Goal: Obtain resource: Obtain resource

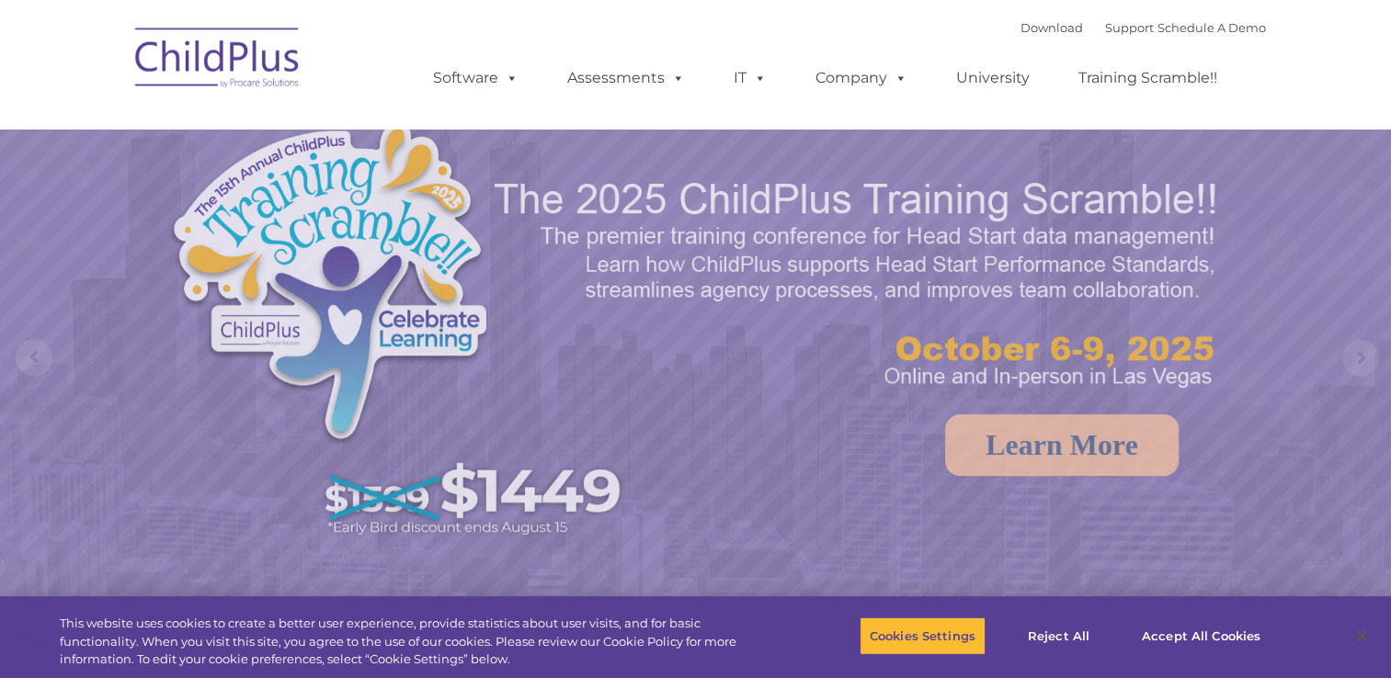
select select "MEDIUM"
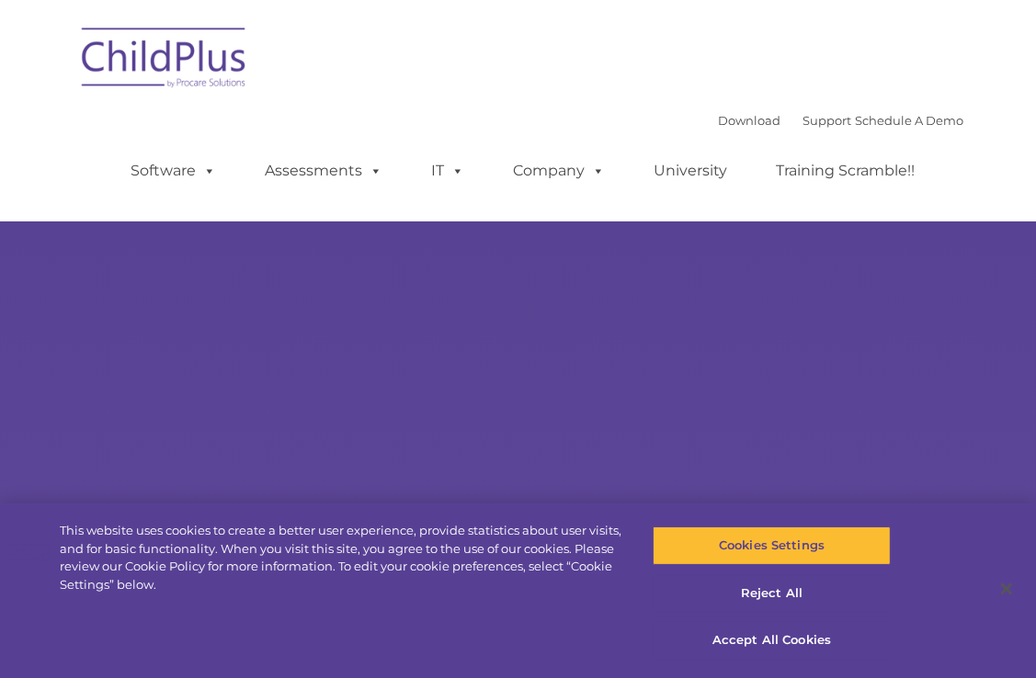
type input ""
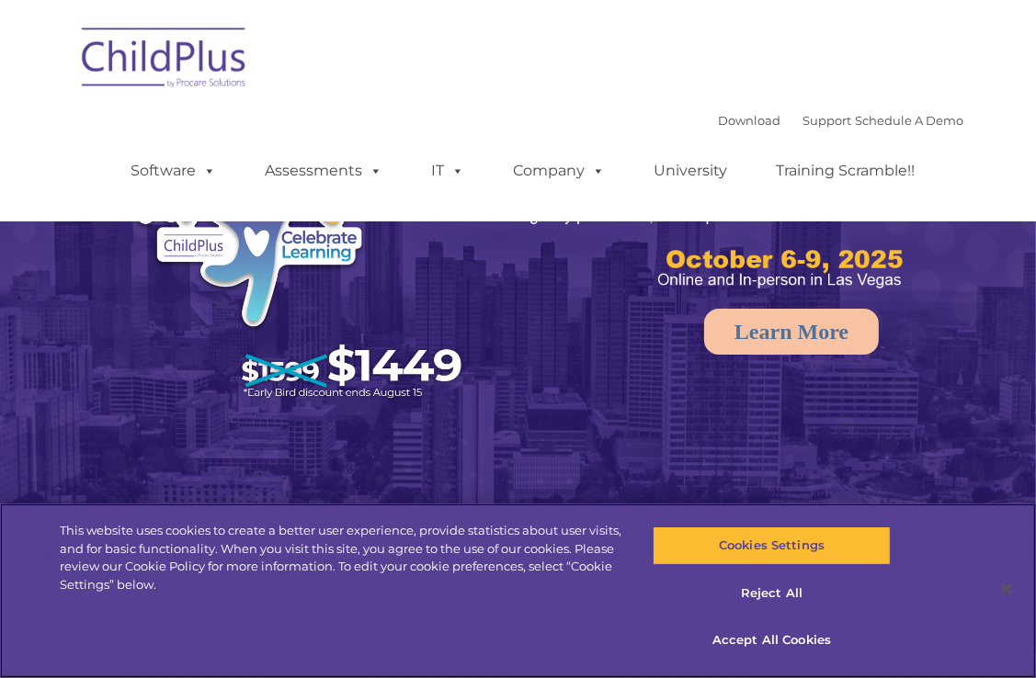
select select "MEDIUM"
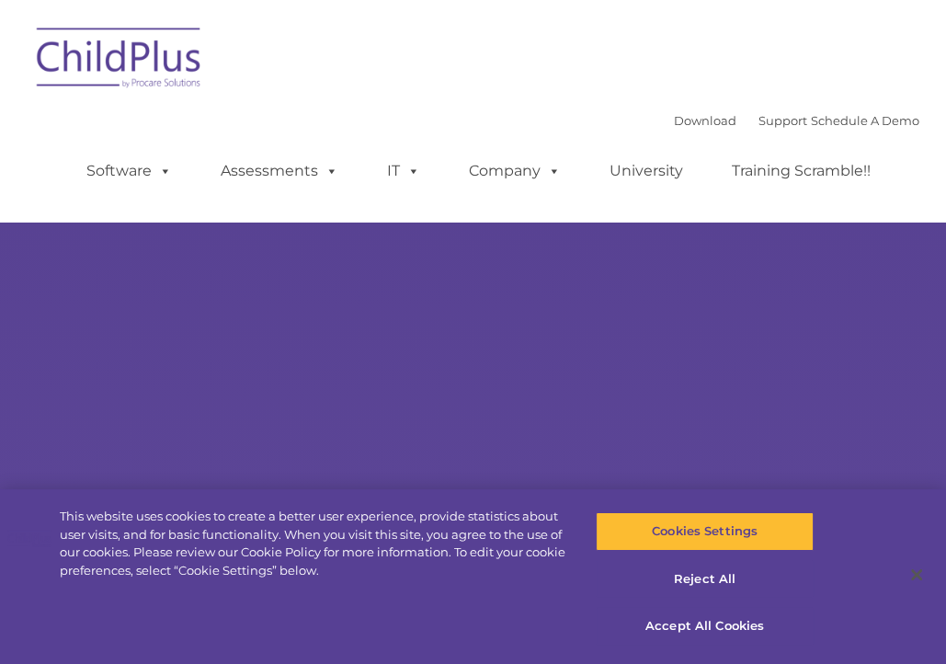
select select "MEDIUM"
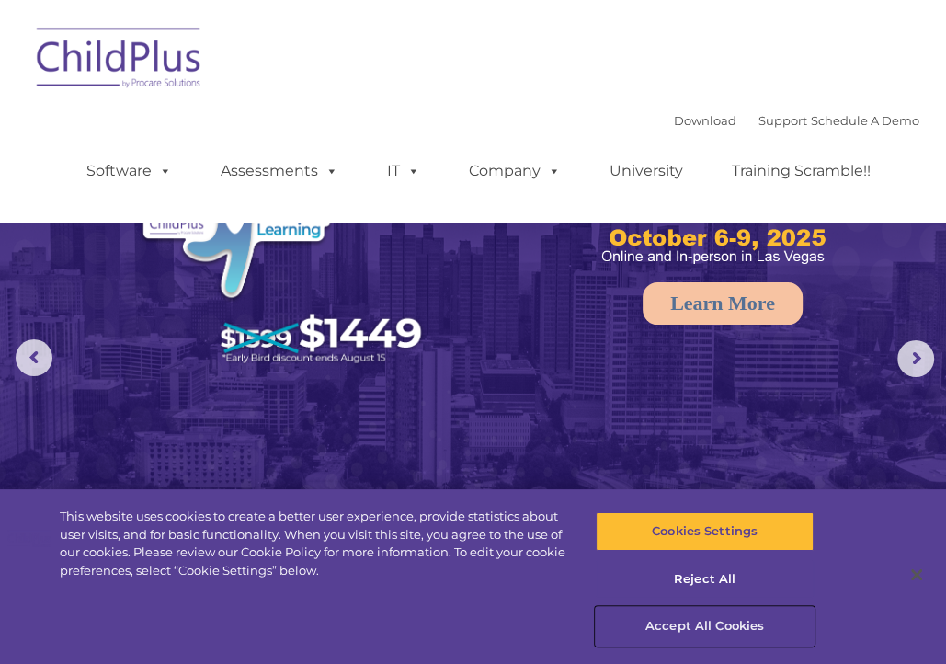
click at [714, 619] on button "Accept All Cookies" at bounding box center [705, 626] width 218 height 39
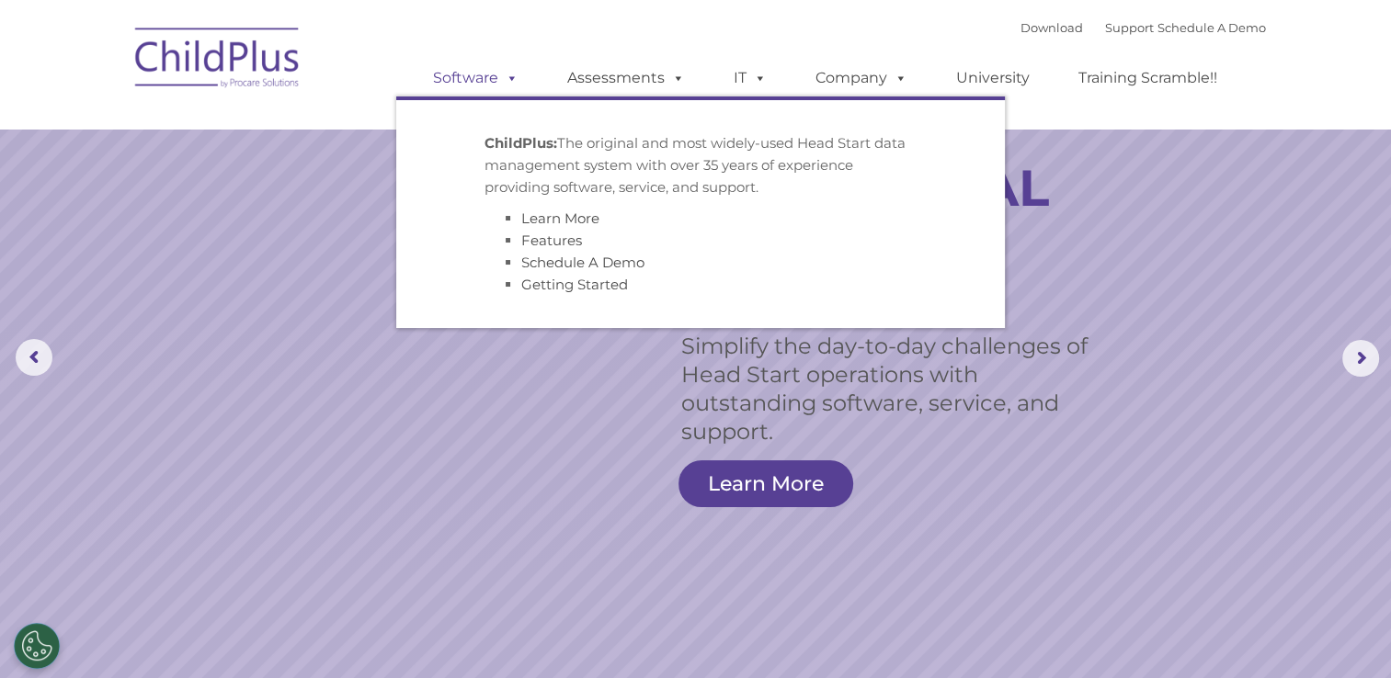
click at [514, 76] on span at bounding box center [508, 77] width 20 height 17
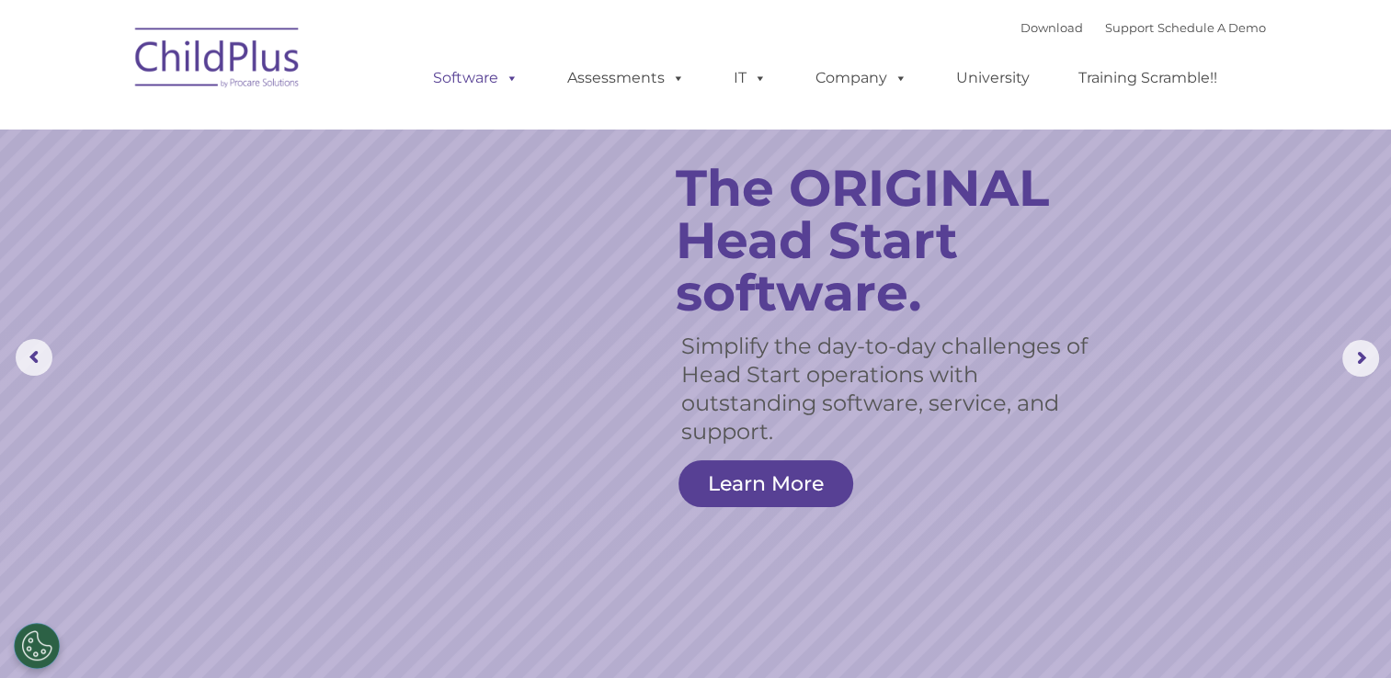
click at [514, 76] on span at bounding box center [508, 77] width 20 height 17
click at [945, 24] on link "Download" at bounding box center [1051, 27] width 62 height 15
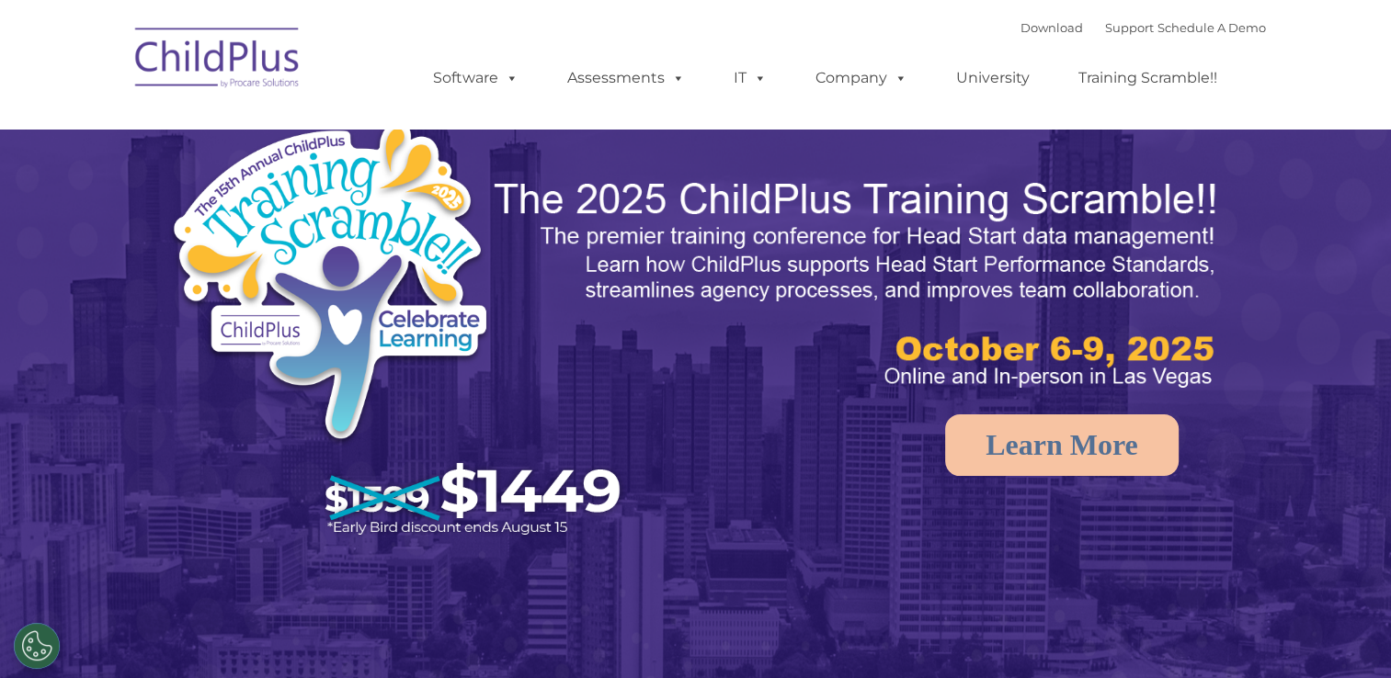
select select "MEDIUM"
click at [1363, 363] on rs-arrow at bounding box center [1360, 358] width 37 height 37
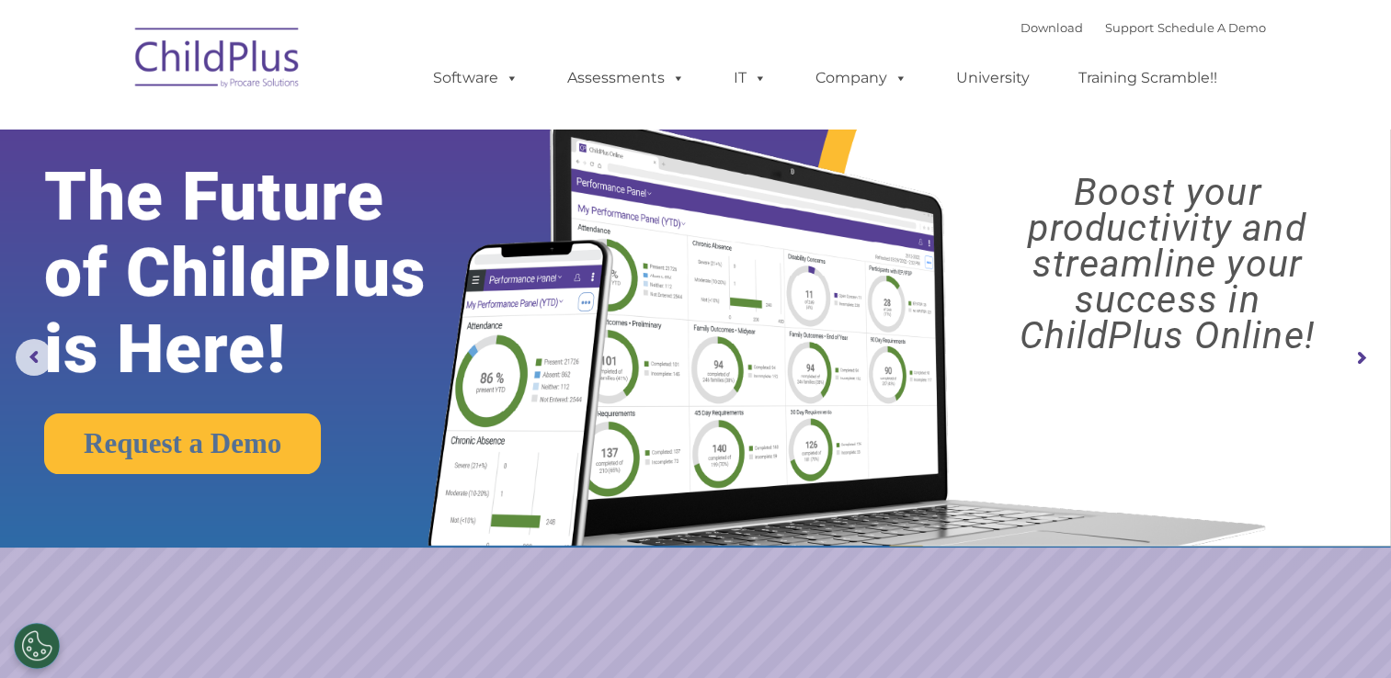
click at [1363, 363] on rs-arrow at bounding box center [1360, 358] width 37 height 37
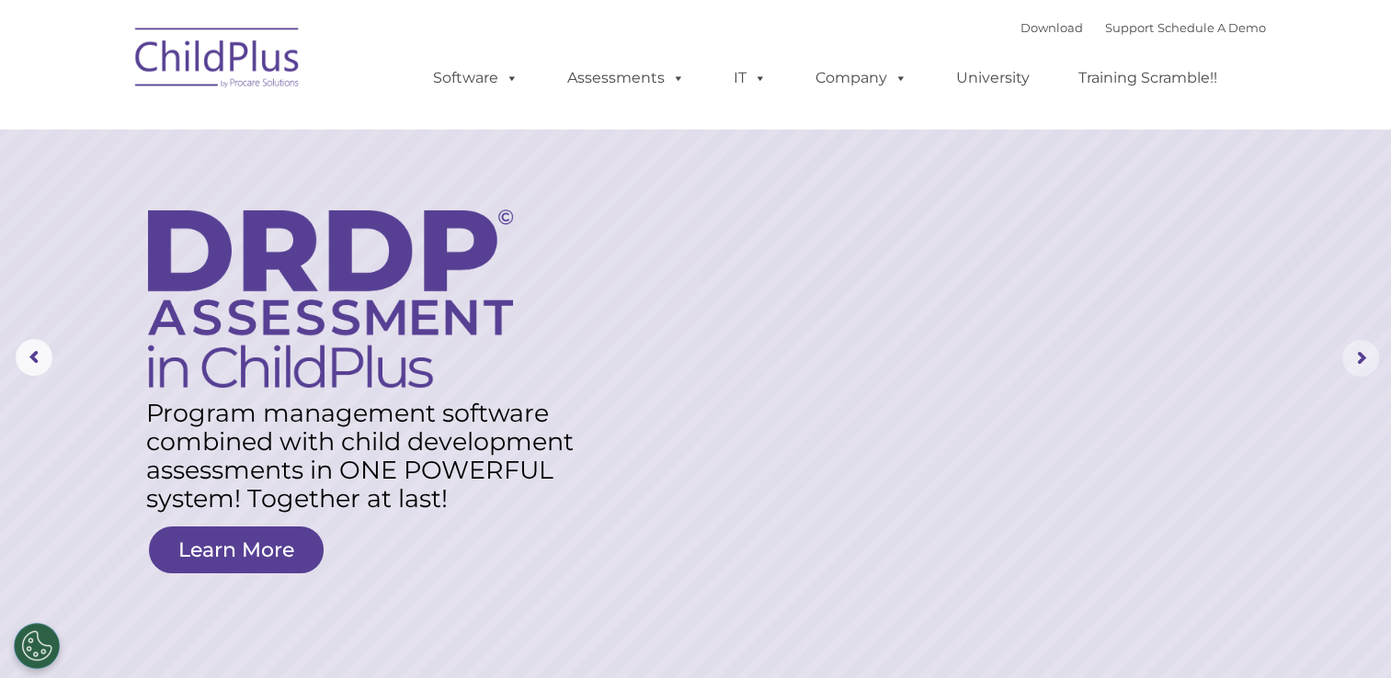
click at [1363, 363] on rs-arrow at bounding box center [1360, 358] width 37 height 37
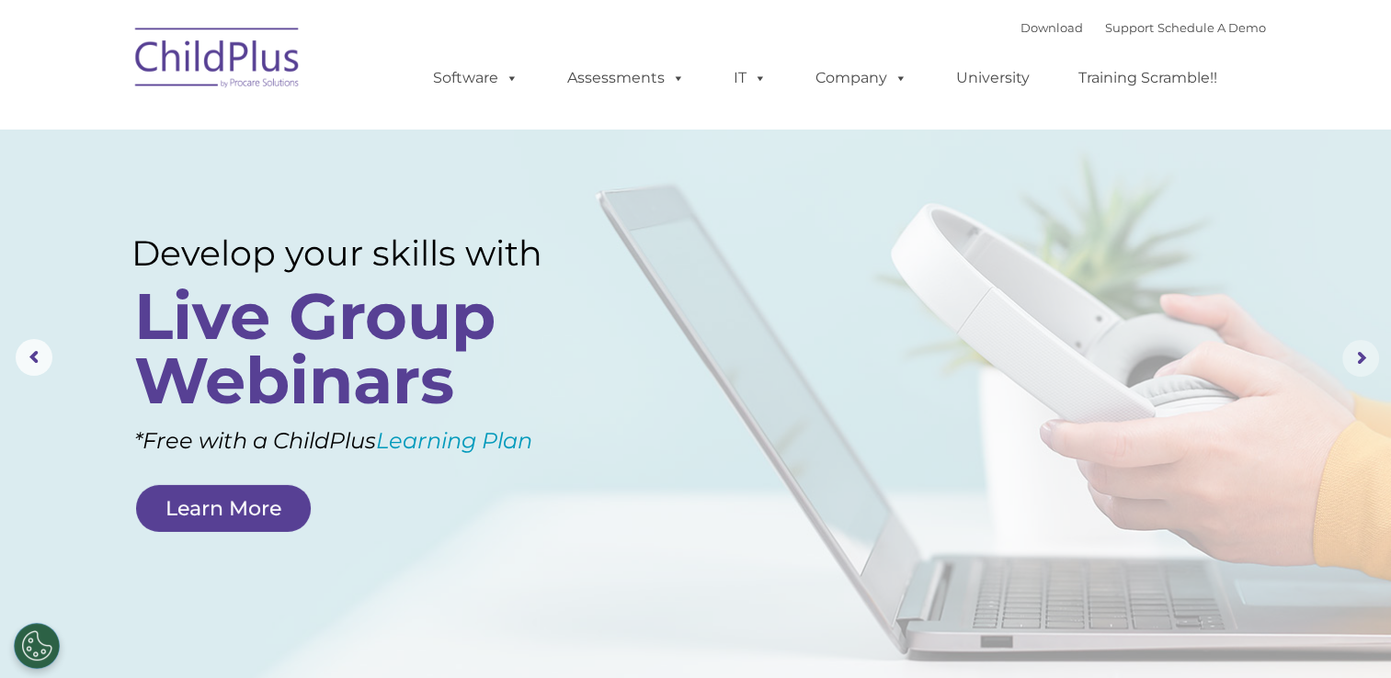
click at [1363, 363] on rs-arrow at bounding box center [1360, 358] width 37 height 37
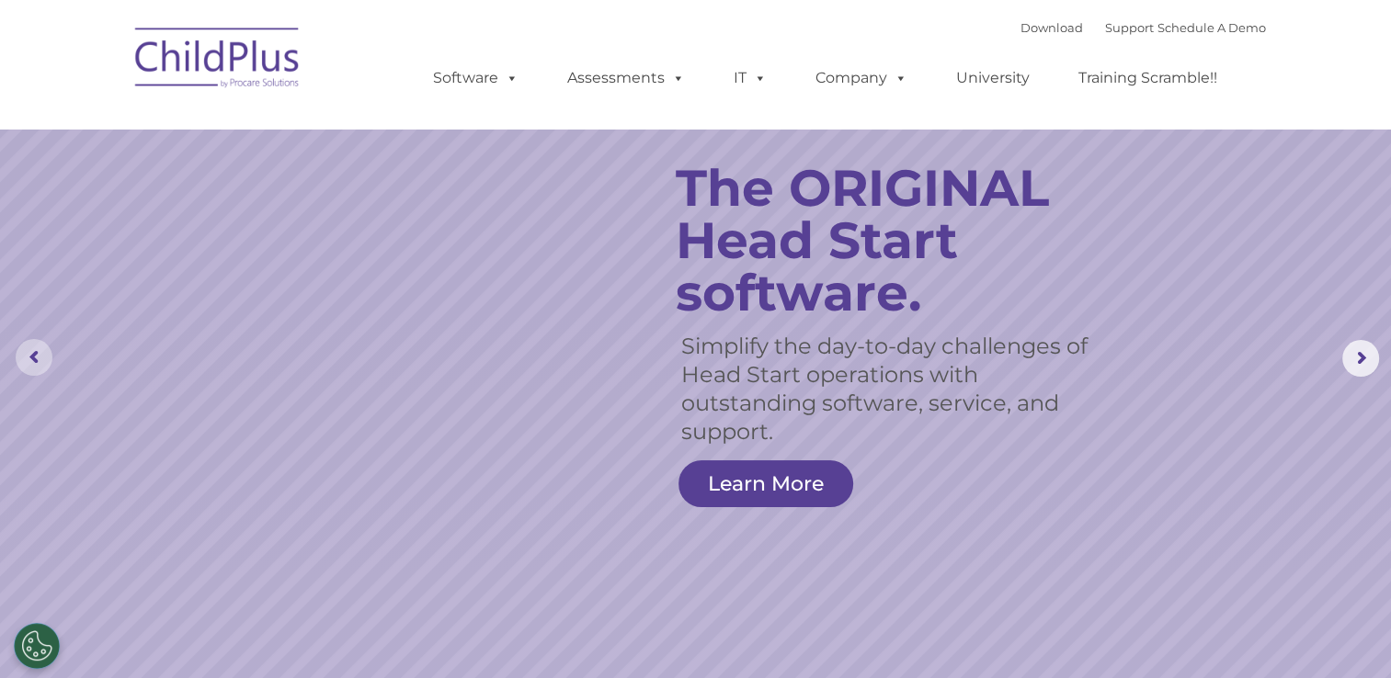
click at [33, 359] on rs-arrow at bounding box center [34, 357] width 37 height 37
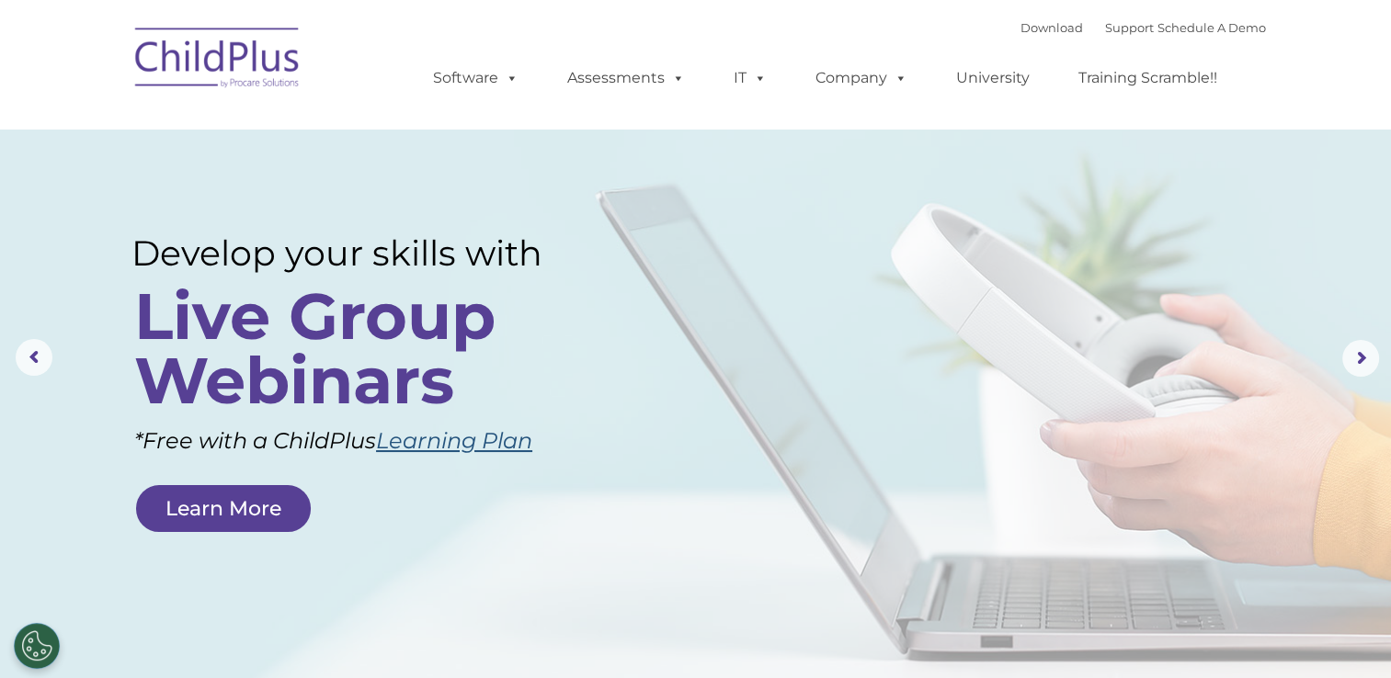
click at [432, 439] on link "Learning Plan" at bounding box center [454, 440] width 156 height 27
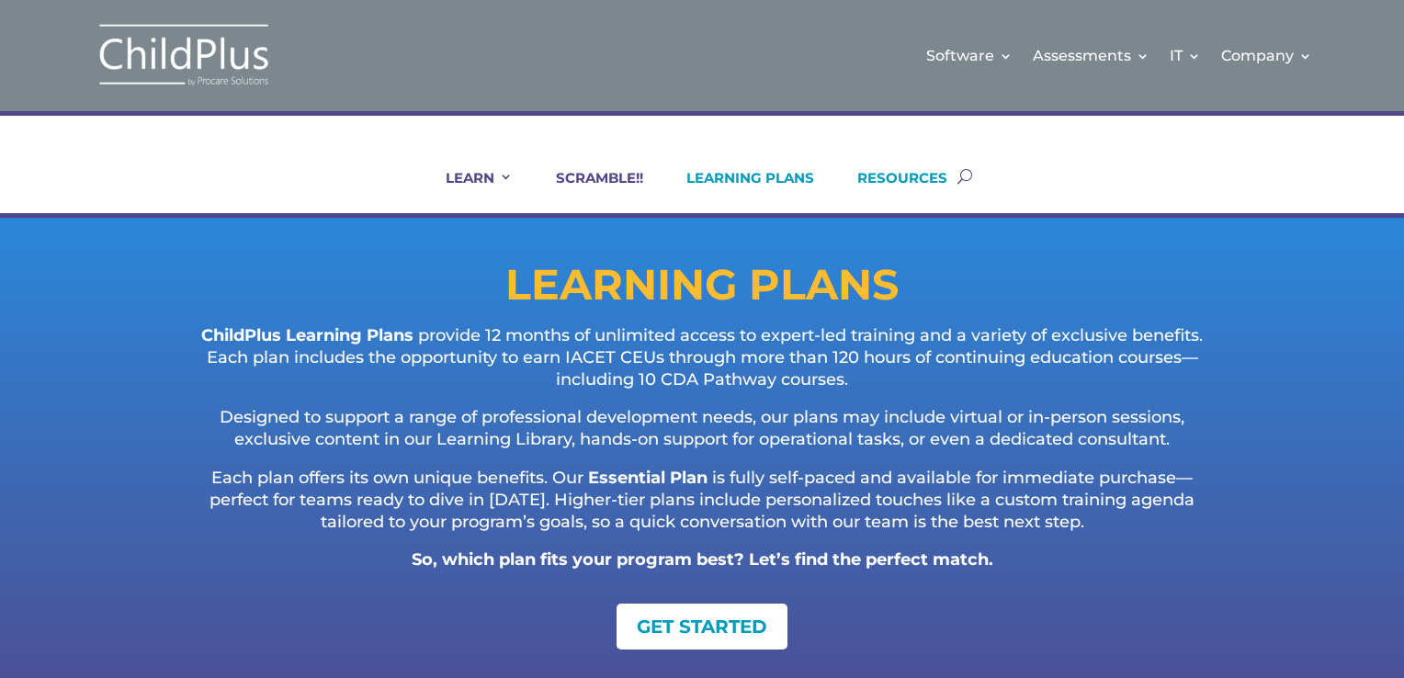
click at [874, 181] on link "RESOURCES" at bounding box center [891, 191] width 113 height 44
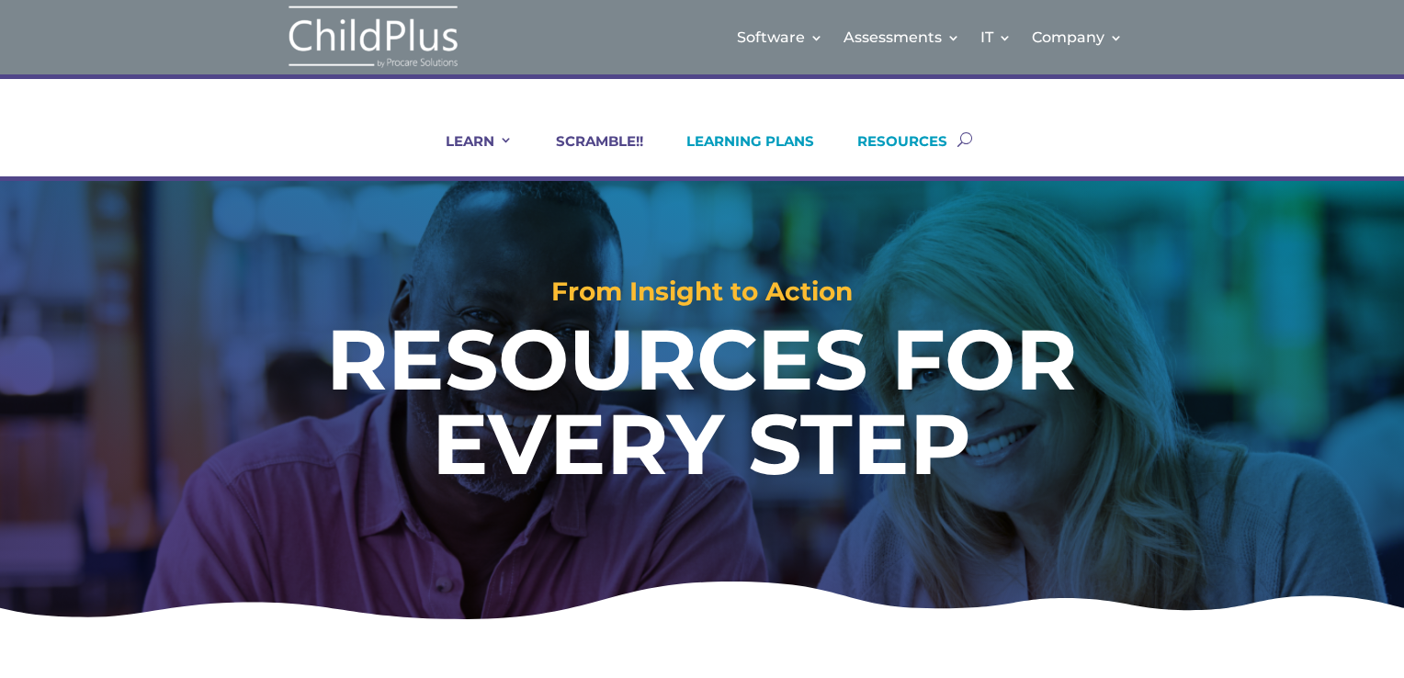
click at [727, 138] on link "LEARNING PLANS" at bounding box center [739, 154] width 151 height 44
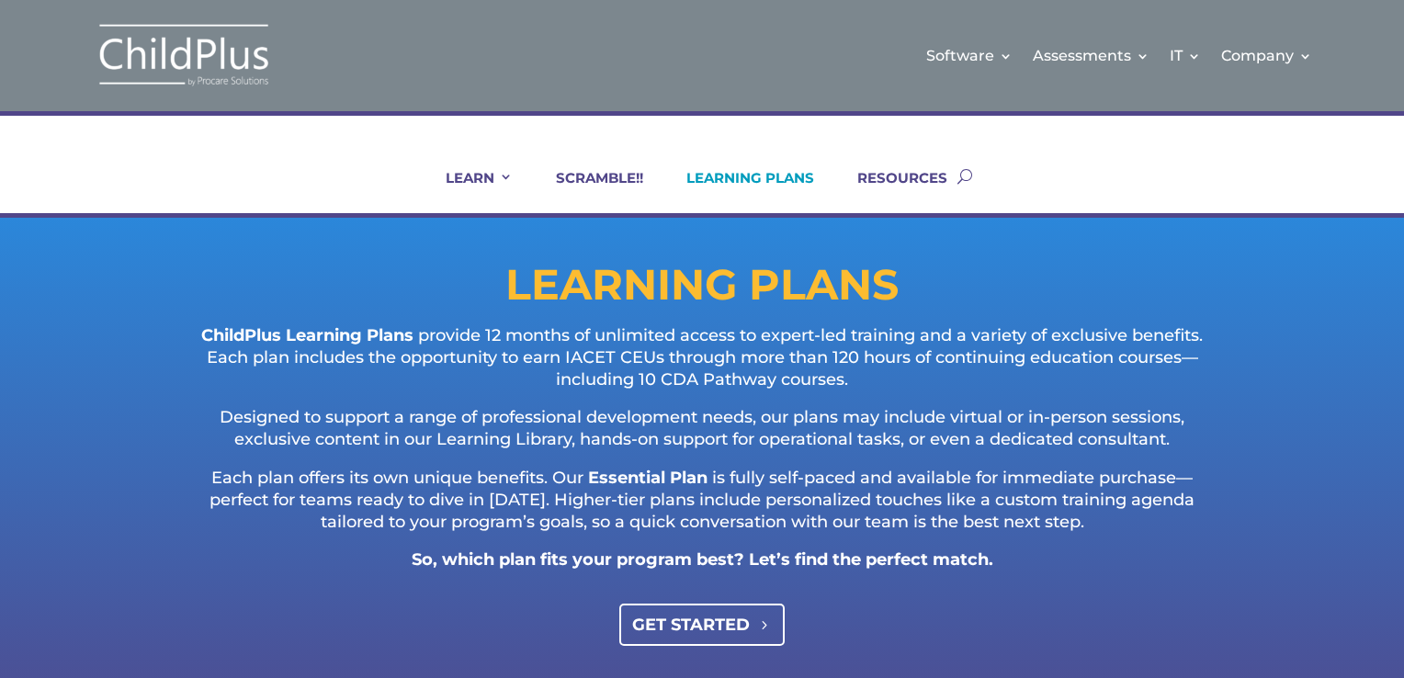
click at [709, 630] on link "GET STARTED" at bounding box center [702, 624] width 166 height 41
